Goal: Information Seeking & Learning: Learn about a topic

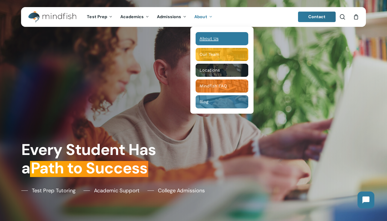
click at [205, 37] on span "About Us" at bounding box center [208, 38] width 19 height 5
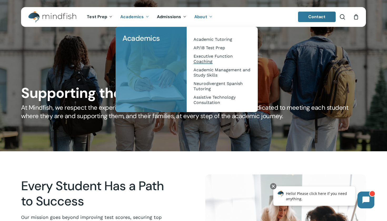
click at [199, 62] on span "Executive Function Coaching" at bounding box center [212, 59] width 39 height 10
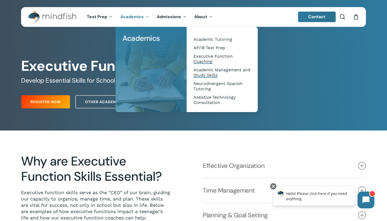
click at [211, 74] on span "Academic Management and Study Skills" at bounding box center [221, 72] width 57 height 10
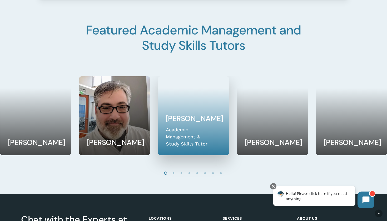
scroll to position [712, 0]
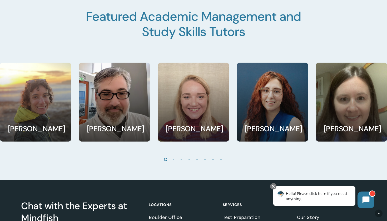
click at [182, 160] on li "Page dot 3" at bounding box center [182, 159] width 8 height 8
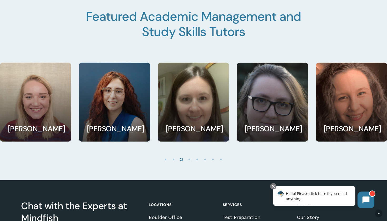
click at [211, 161] on li "Page dot 7" at bounding box center [213, 159] width 8 height 8
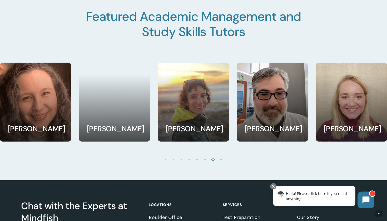
click at [221, 159] on li "Page dot 8" at bounding box center [221, 159] width 8 height 8
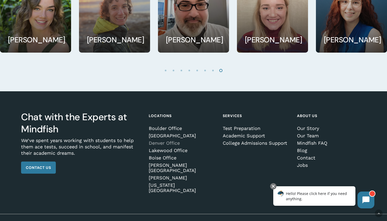
scroll to position [801, 0]
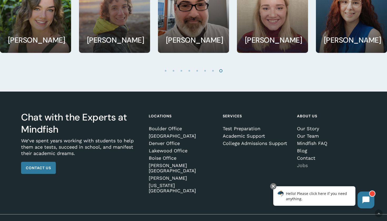
click at [299, 164] on link "Jobs" at bounding box center [330, 165] width 67 height 5
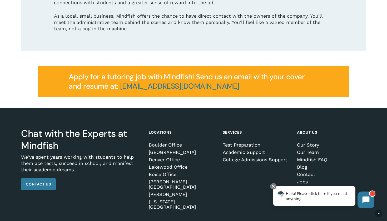
scroll to position [657, 0]
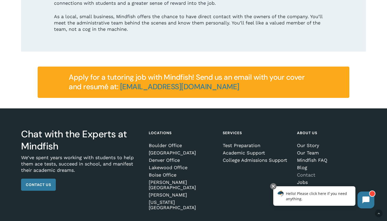
click at [306, 172] on link "Contact" at bounding box center [330, 174] width 67 height 5
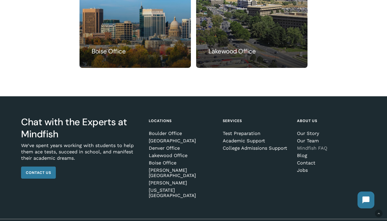
scroll to position [463, 0]
click at [304, 158] on link "Blog" at bounding box center [330, 155] width 67 height 5
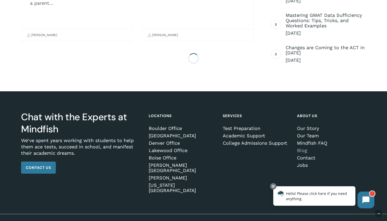
scroll to position [1751, 0]
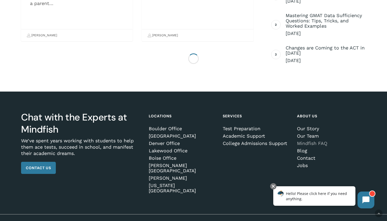
click at [303, 143] on link "Mindfish FAQ" at bounding box center [330, 143] width 67 height 5
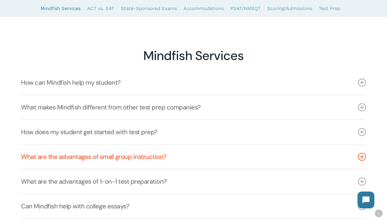
scroll to position [97, 0]
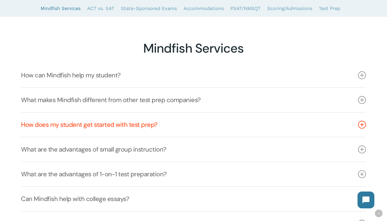
click at [364, 125] on icon at bounding box center [362, 125] width 8 height 8
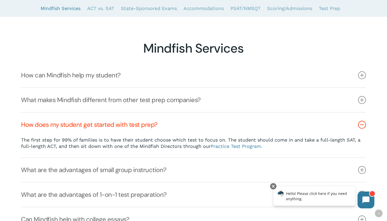
click at [364, 125] on icon at bounding box center [362, 125] width 8 height 8
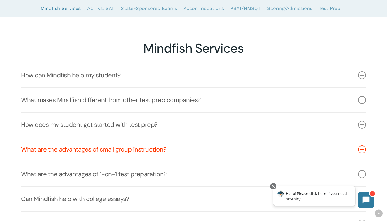
click at [361, 144] on link "What are the advantages of small group instruction?" at bounding box center [193, 149] width 344 height 24
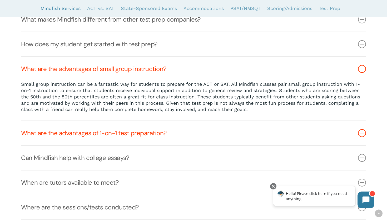
scroll to position [207, 0]
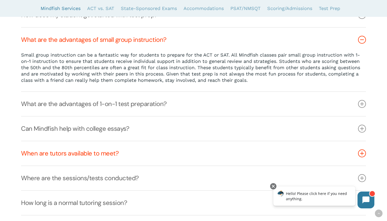
click at [365, 149] on link "When are tutors available to meet?" at bounding box center [193, 153] width 344 height 24
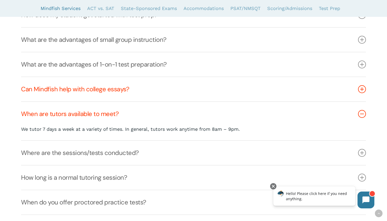
click at [362, 87] on icon at bounding box center [362, 89] width 8 height 8
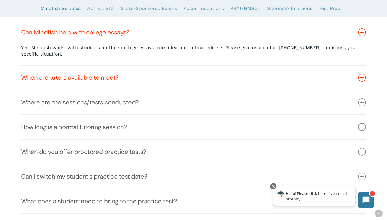
scroll to position [264, 0]
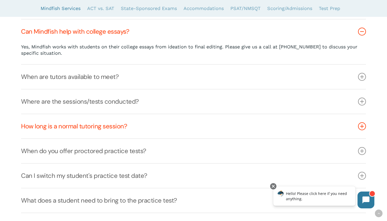
click at [361, 123] on icon at bounding box center [362, 126] width 8 height 8
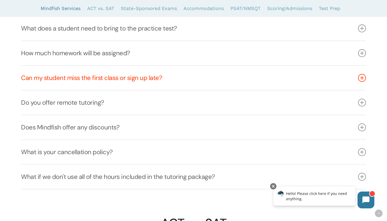
scroll to position [443, 0]
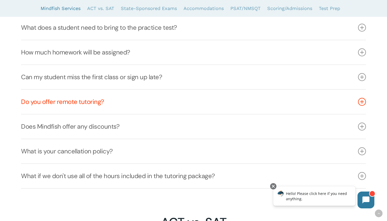
click at [362, 108] on link "Do you offer remote tutoring?" at bounding box center [193, 102] width 344 height 24
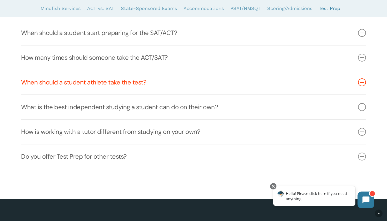
scroll to position [1696, 0]
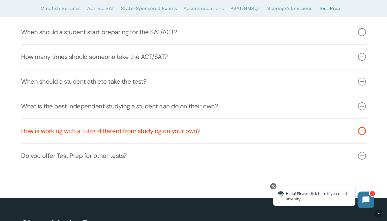
click at [361, 132] on icon at bounding box center [362, 131] width 8 height 8
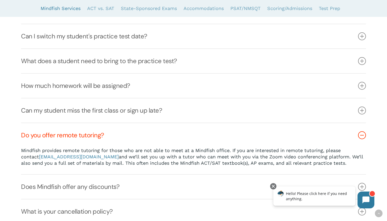
scroll to position [383, 0]
